Goal: Find specific page/section: Find specific page/section

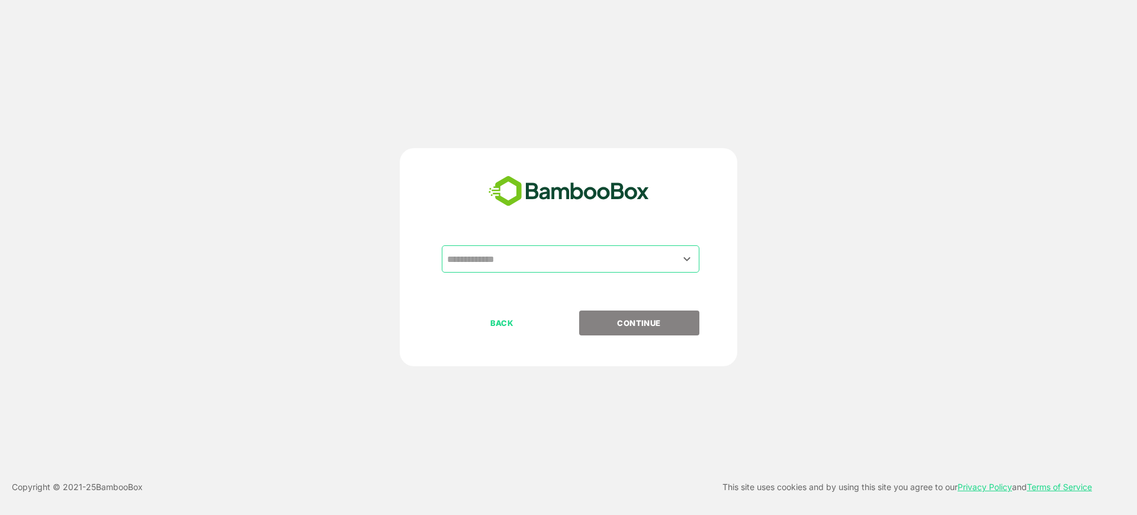
click at [516, 260] on input "text" at bounding box center [570, 259] width 253 height 23
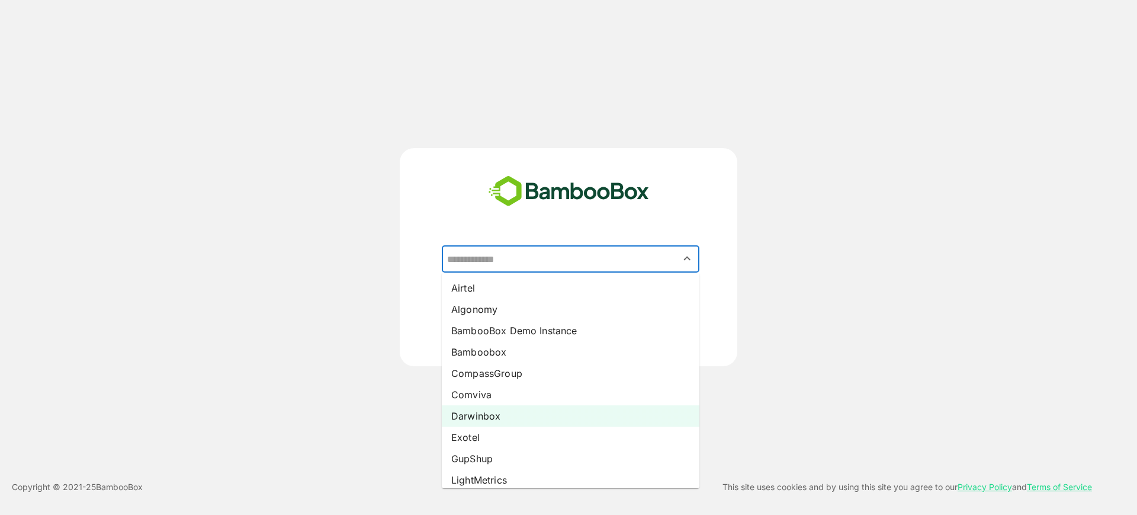
click at [493, 409] on li "Darwinbox" at bounding box center [571, 415] width 258 height 21
type input "*********"
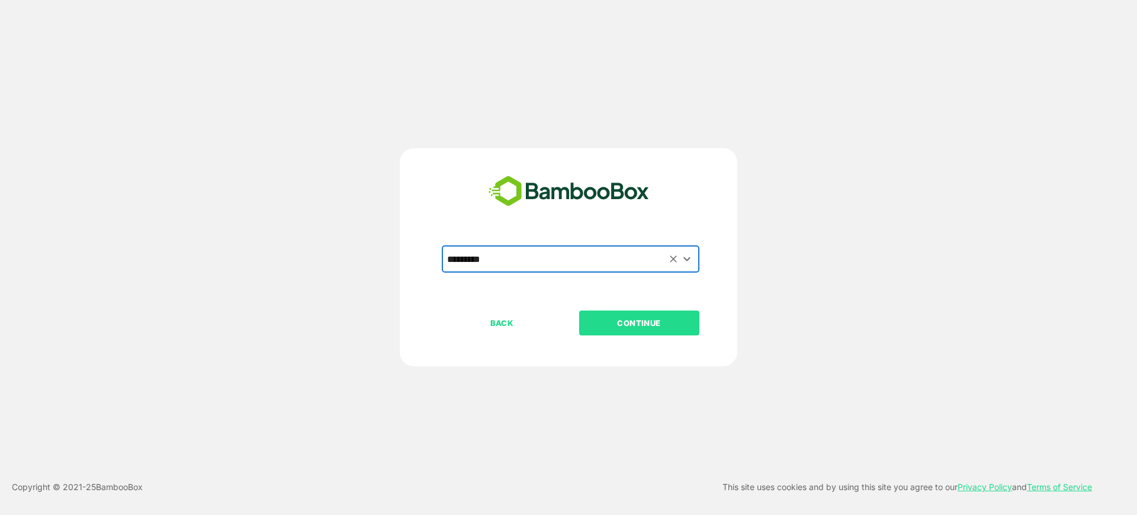
click at [629, 326] on p "CONTINUE" at bounding box center [639, 322] width 118 height 13
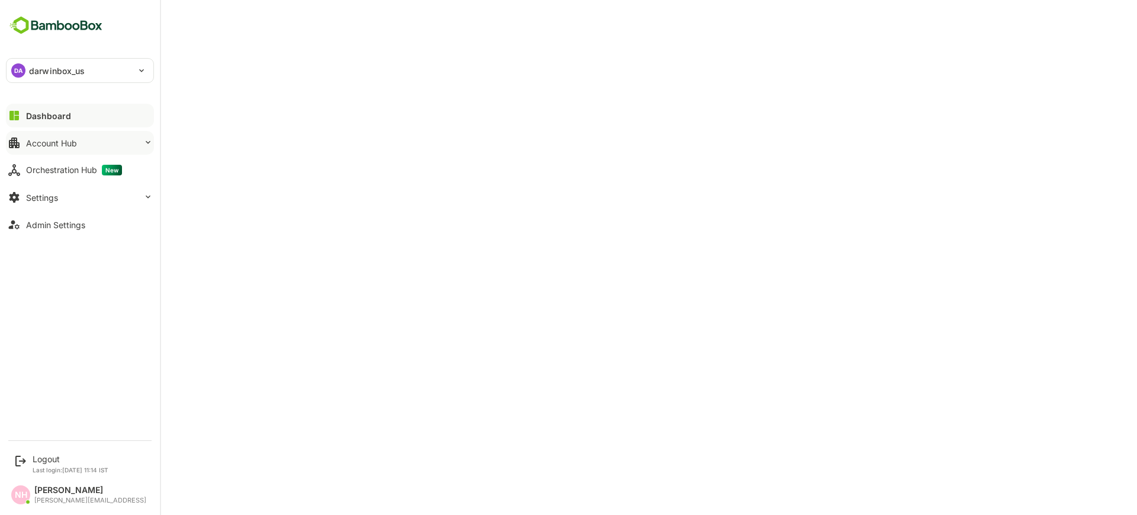
click at [76, 144] on div "Account Hub" at bounding box center [51, 143] width 51 height 10
click at [90, 79] on div "DA darwinbox_us" at bounding box center [73, 71] width 133 height 24
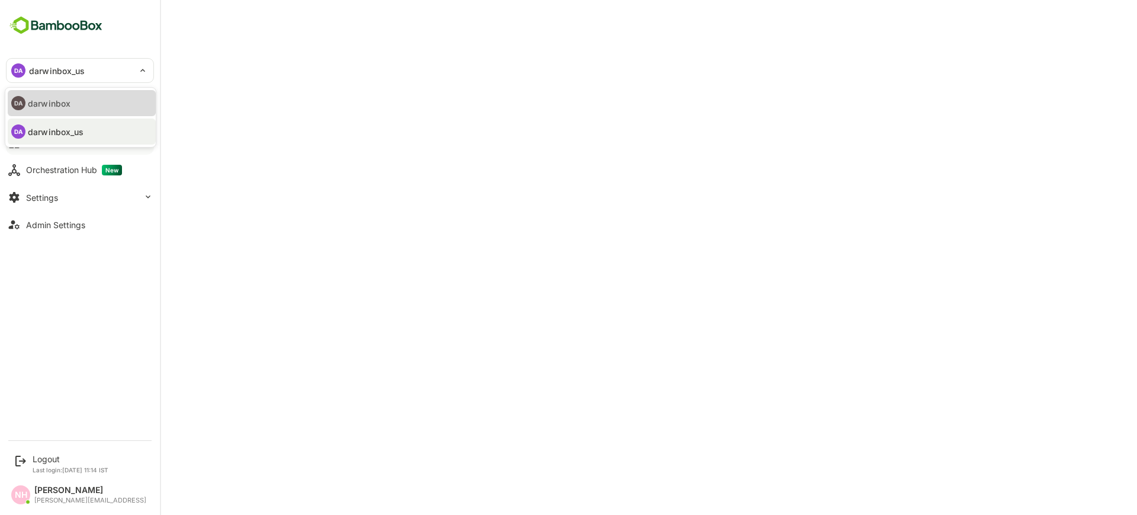
click at [92, 101] on li "DA darwinbox" at bounding box center [82, 103] width 148 height 26
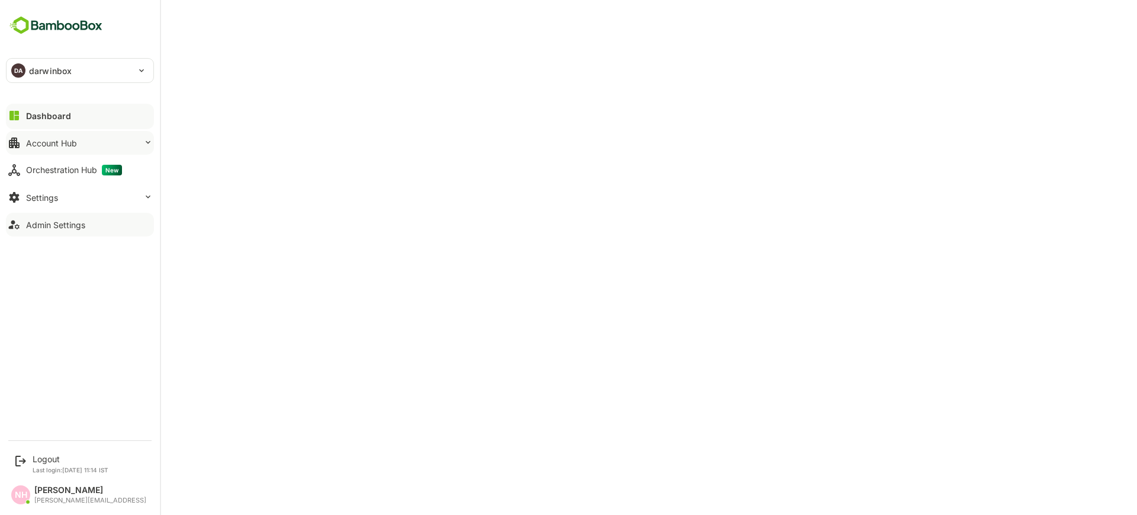
click at [59, 229] on button "Admin Settings" at bounding box center [80, 225] width 148 height 24
